Goal: Use online tool/utility

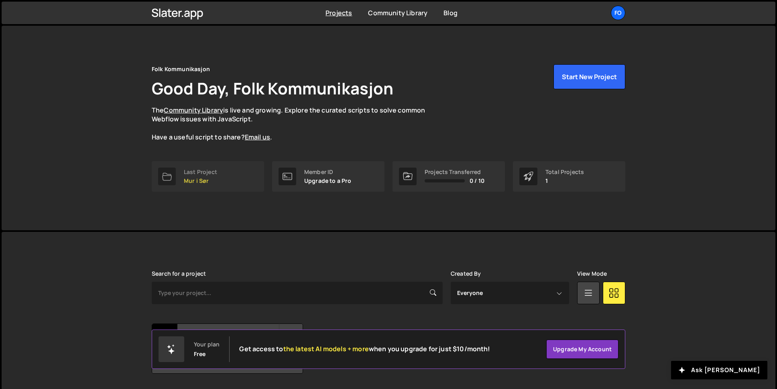
click at [195, 170] on div "Last Project" at bounding box center [200, 172] width 33 height 6
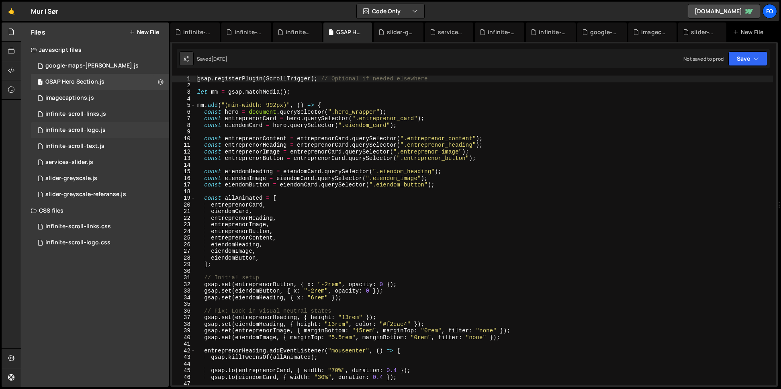
scroll to position [5010, 0]
click at [108, 68] on div "3 google-maps-[PERSON_NAME].js 0" at bounding box center [100, 66] width 138 height 16
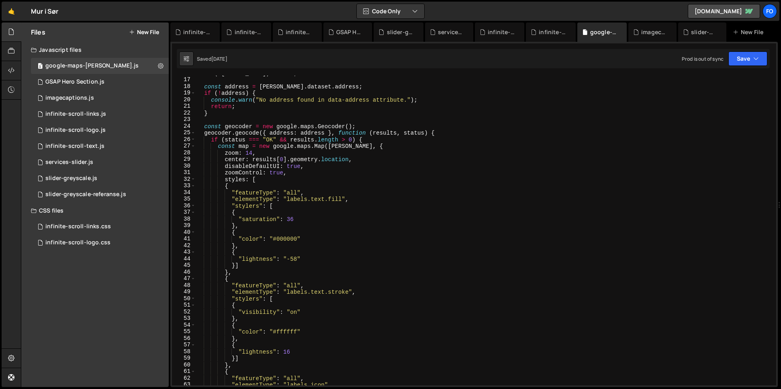
scroll to position [0, 0]
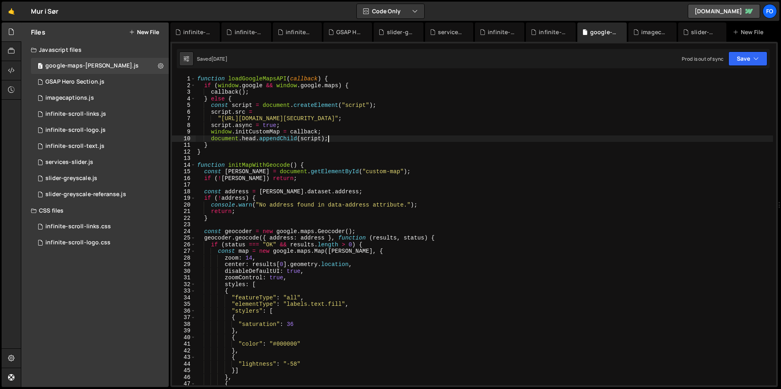
click at [486, 137] on div "function loadGoogleMapsAPI ( callback ) { if ( window . google && window . goog…" at bounding box center [484, 236] width 577 height 323
type textarea "loadGoogleMapsAPI(initMapWithGeocode);"
